Goal: Task Accomplishment & Management: Manage account settings

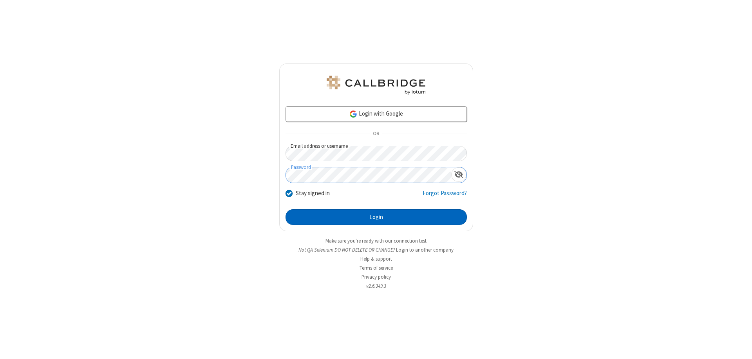
click at [376, 217] on button "Login" at bounding box center [376, 217] width 181 height 16
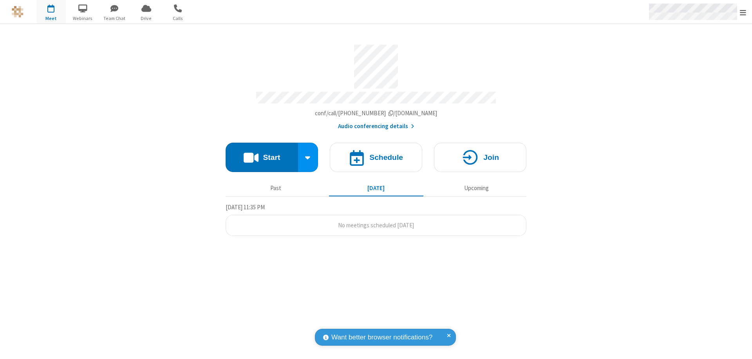
click at [743, 12] on span "Open menu" at bounding box center [743, 13] width 6 height 8
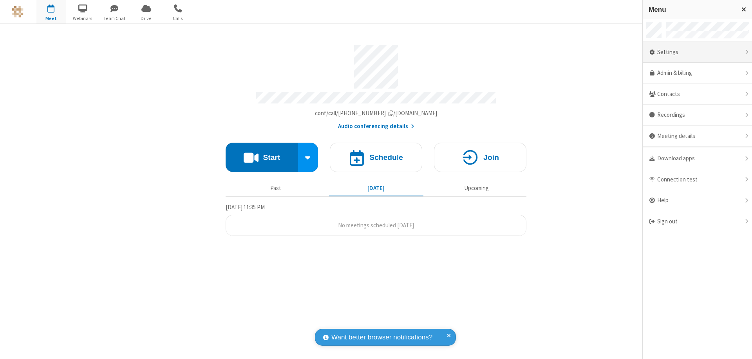
click at [698, 52] on div "Settings" at bounding box center [697, 52] width 109 height 21
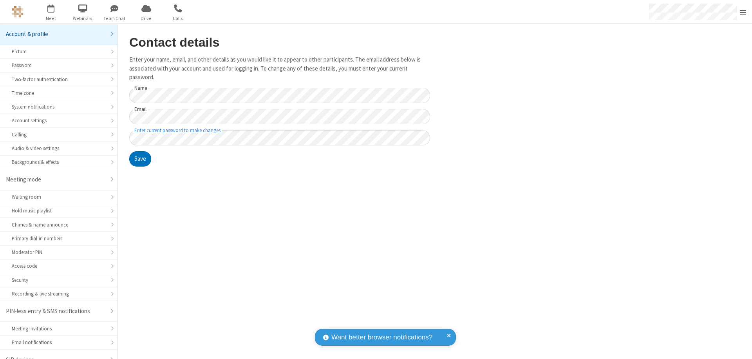
scroll to position [11, 0]
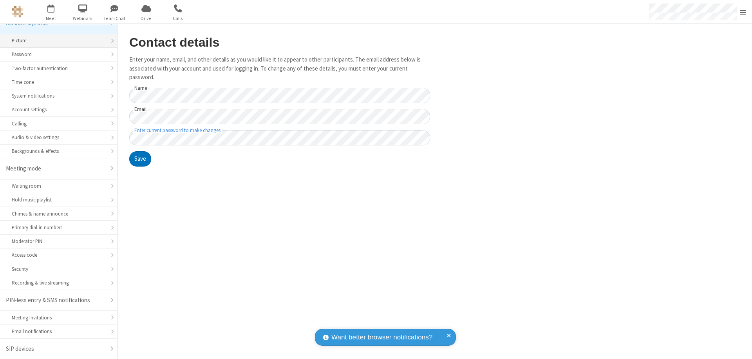
click at [56, 41] on div "Picture" at bounding box center [59, 40] width 94 height 7
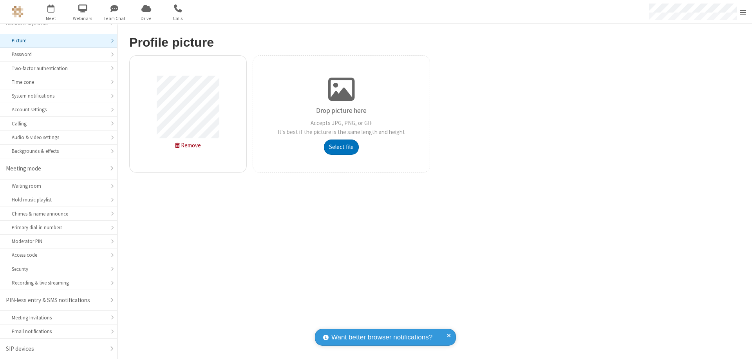
type input "C:\fakepath\avatar_image_test_2.jpg"
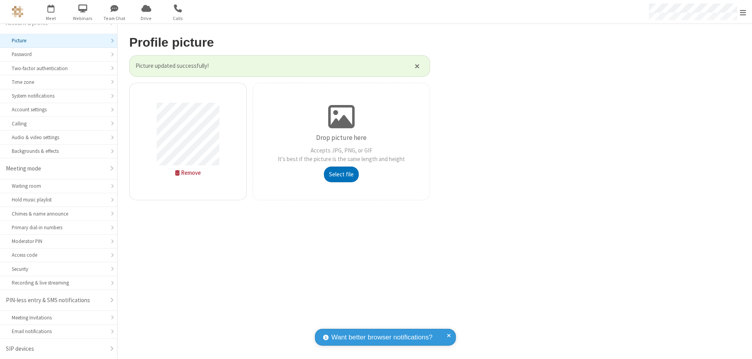
click at [743, 12] on span "Open menu" at bounding box center [743, 13] width 6 height 8
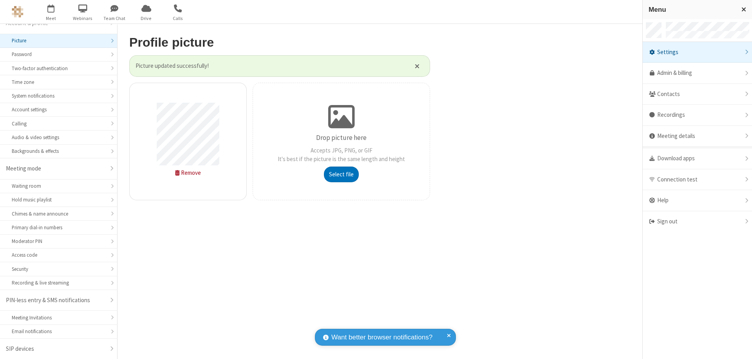
click at [51, 12] on span "button" at bounding box center [50, 8] width 29 height 13
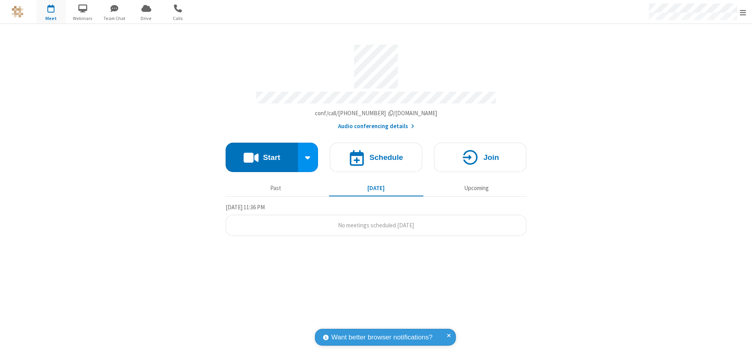
click at [262, 154] on button "Start" at bounding box center [262, 157] width 72 height 29
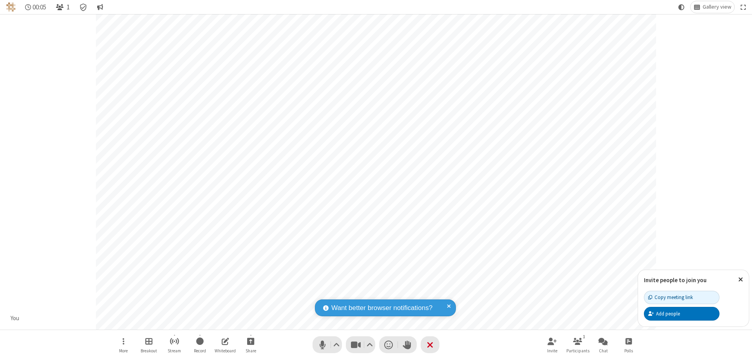
click at [61, 7] on span "Open participant list" at bounding box center [59, 7] width 7 height 7
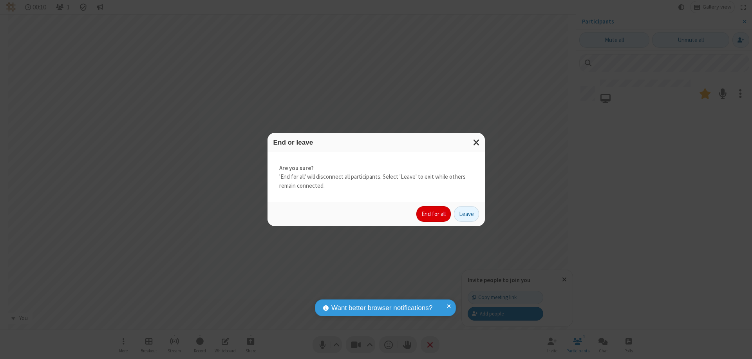
click at [434, 214] on button "End for all" at bounding box center [434, 214] width 34 height 16
